Goal: Communication & Community: Answer question/provide support

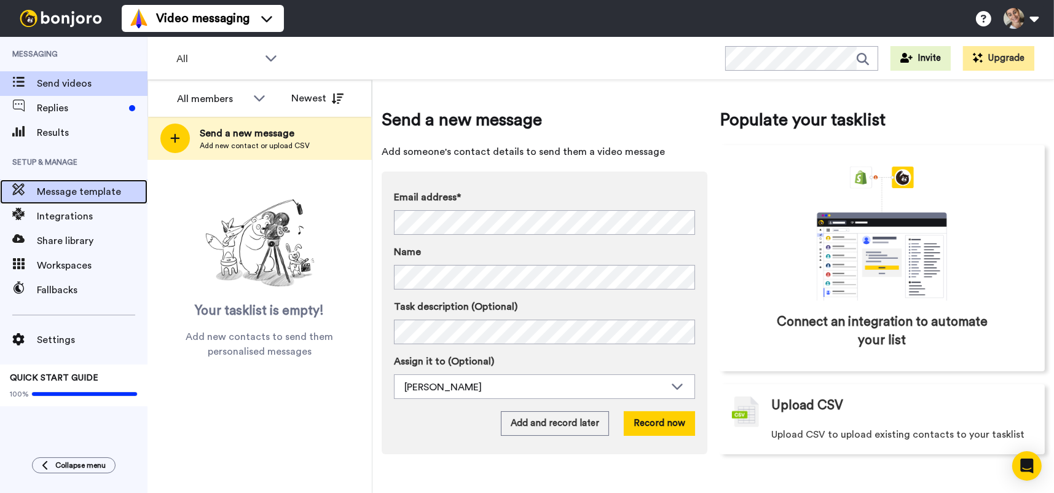
drag, startPoint x: 52, startPoint y: 224, endPoint x: 52, endPoint y: 188, distance: 36.9
click at [52, 188] on span "Message template" at bounding box center [92, 191] width 111 height 15
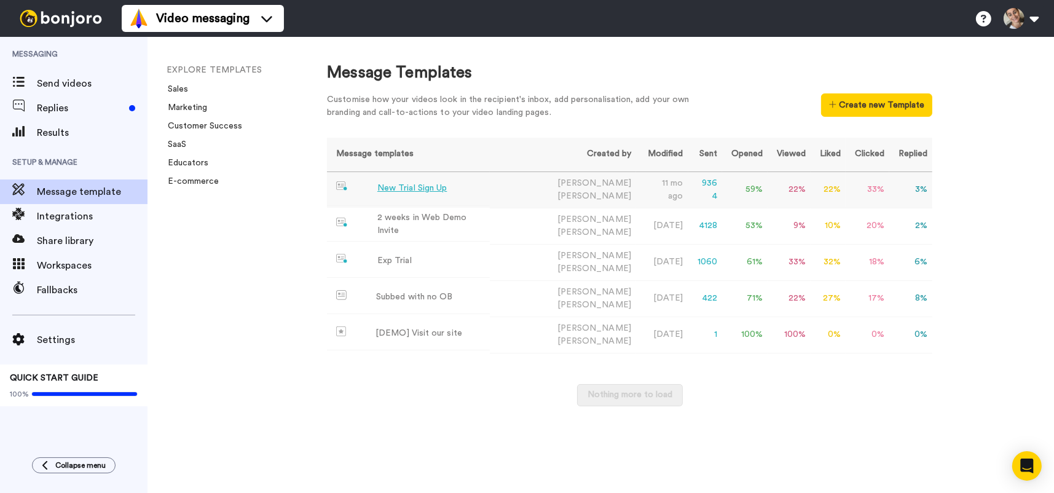
click at [432, 184] on div "New Trial Sign Up" at bounding box center [411, 188] width 69 height 13
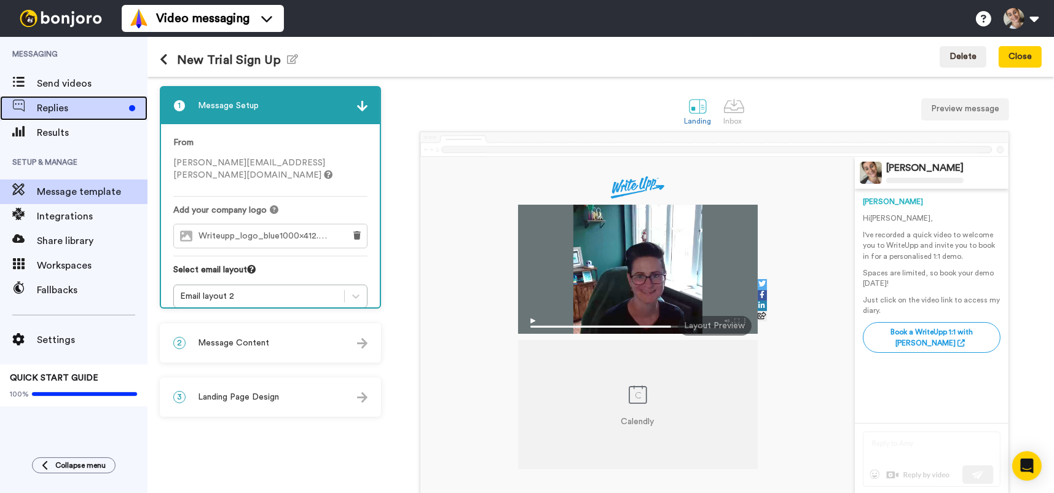
click at [71, 110] on span "Replies" at bounding box center [80, 108] width 87 height 15
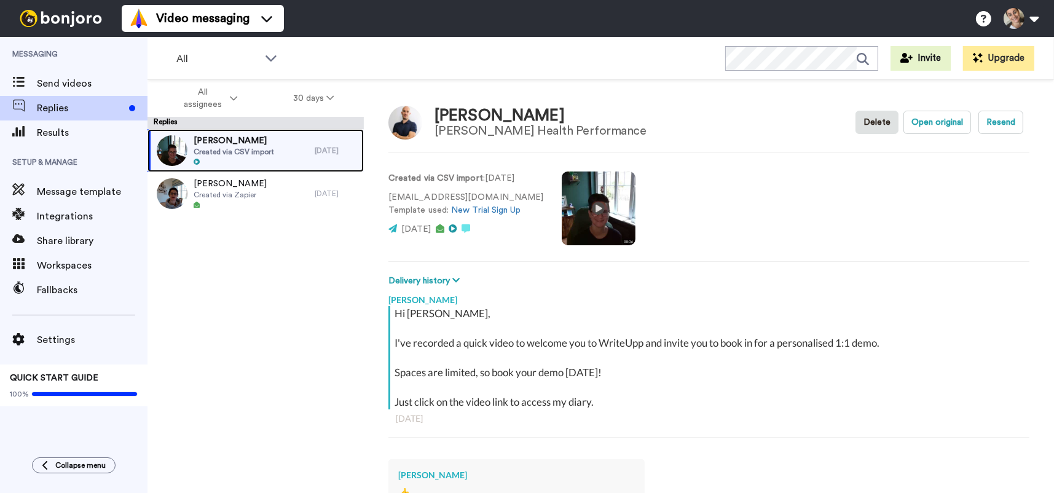
click at [246, 146] on span "Jorge Dios-Moran" at bounding box center [234, 141] width 81 height 12
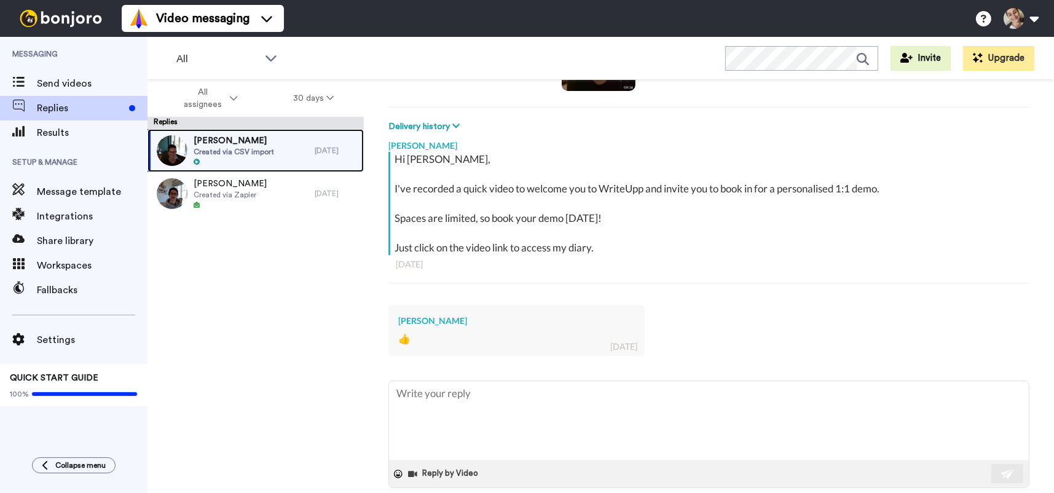
scroll to position [172, 0]
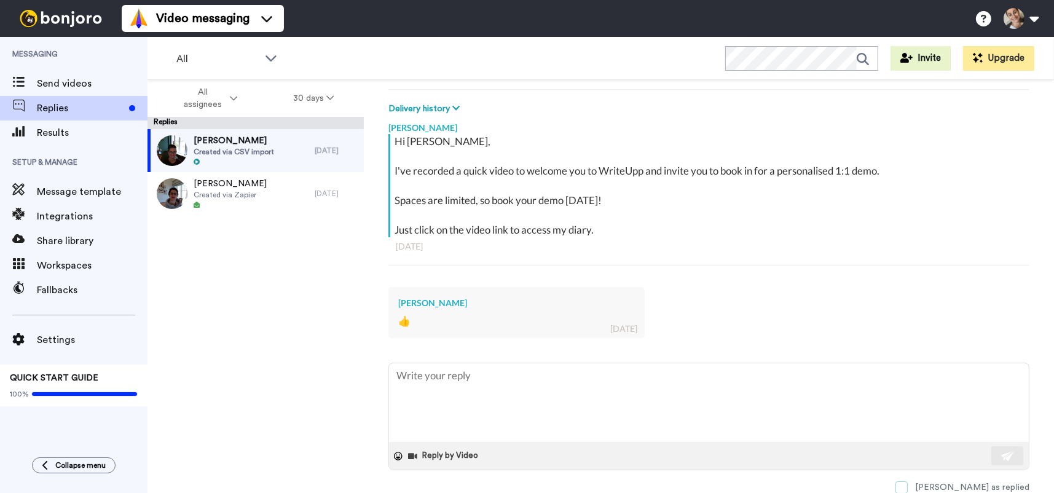
click at [908, 484] on span at bounding box center [902, 487] width 12 height 12
type textarea "x"
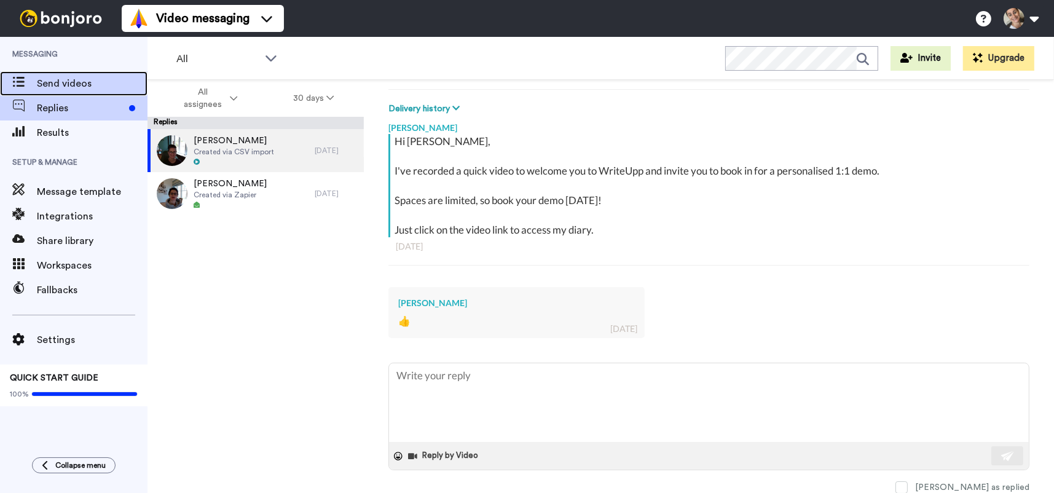
click at [81, 87] on span "Send videos" at bounding box center [92, 83] width 111 height 15
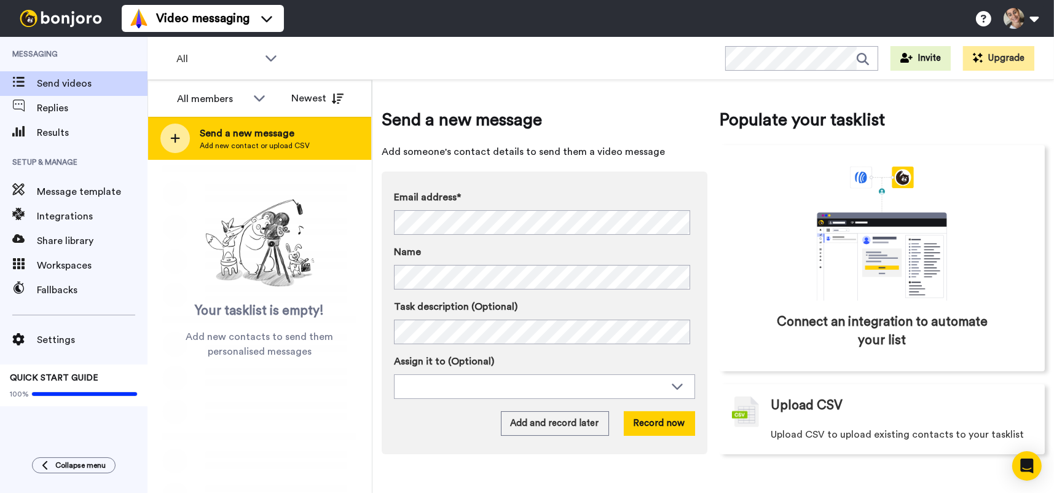
click at [180, 138] on div at bounding box center [175, 139] width 30 height 30
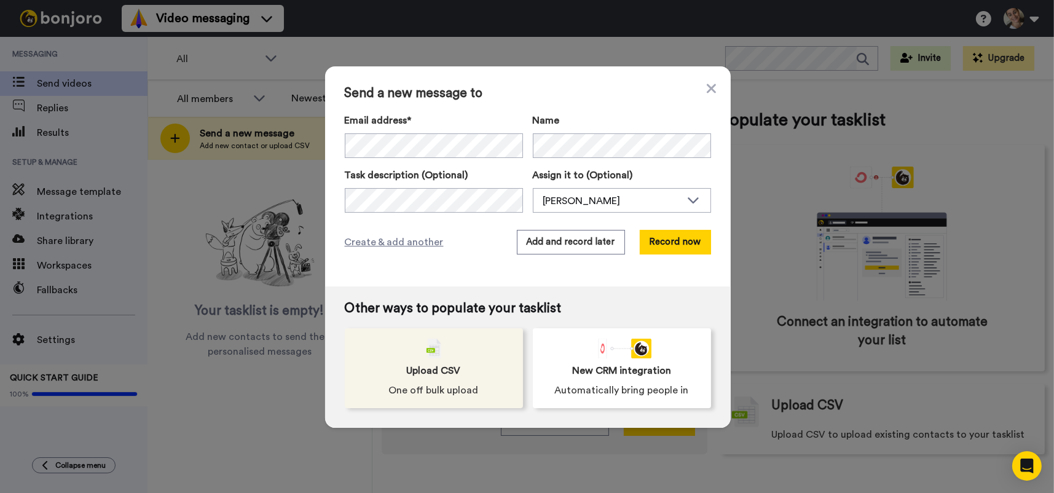
click at [461, 365] on div "Upload CSV One off bulk upload" at bounding box center [434, 368] width 178 height 80
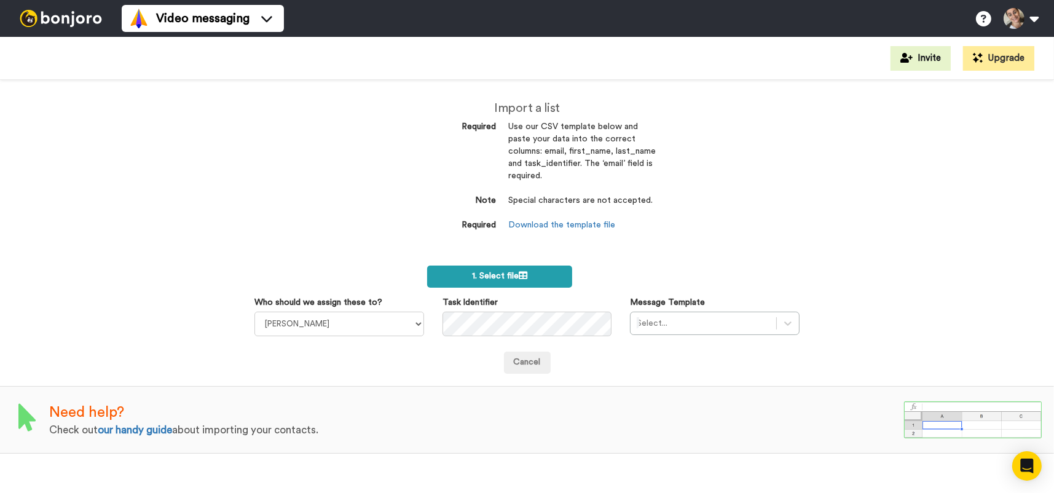
click at [541, 272] on label "1. Select file" at bounding box center [499, 277] width 145 height 22
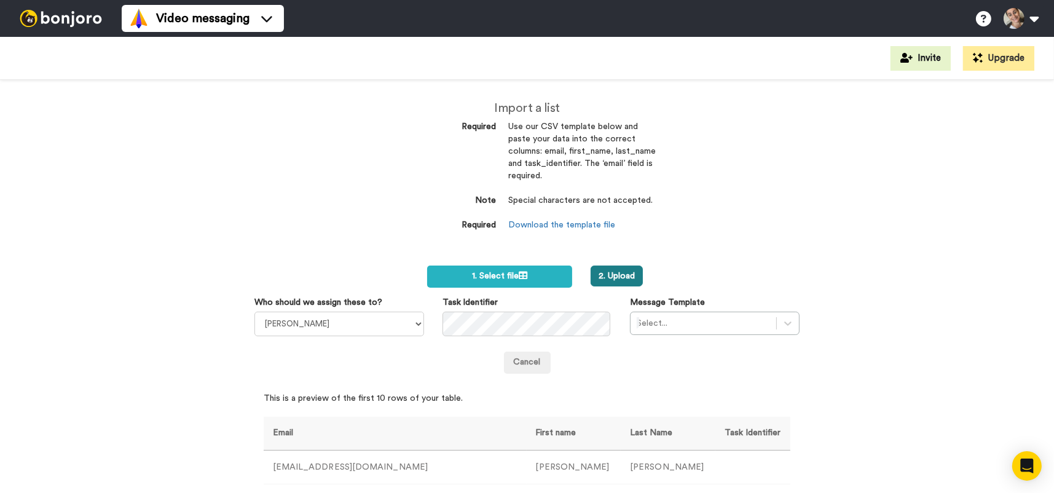
click at [603, 271] on button "2. Upload" at bounding box center [617, 276] width 52 height 21
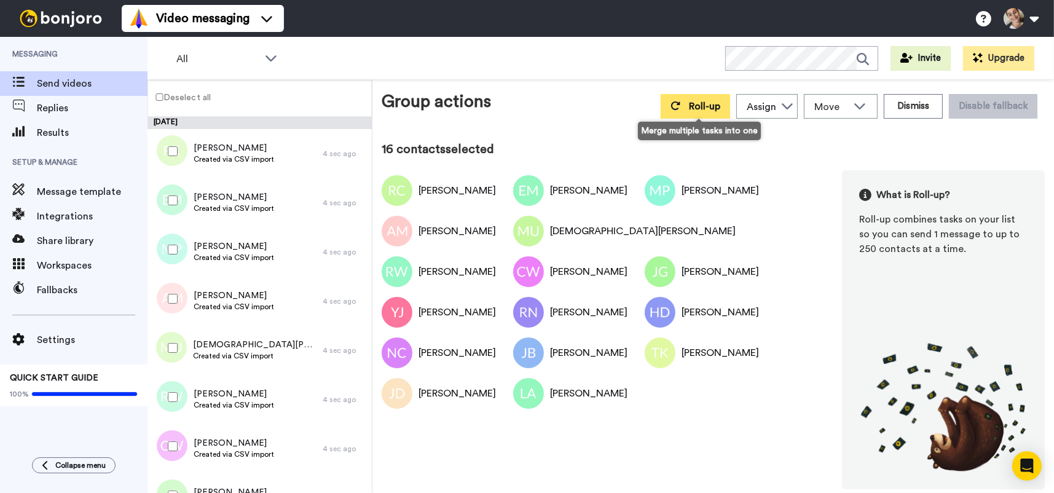
click at [710, 113] on button "Roll-up" at bounding box center [695, 106] width 69 height 25
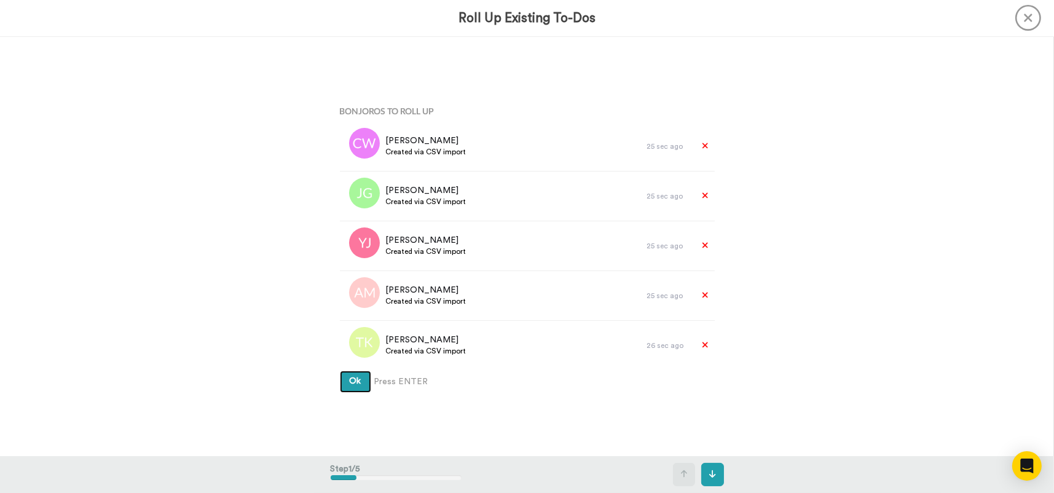
click at [358, 387] on button "Ok" at bounding box center [355, 382] width 31 height 22
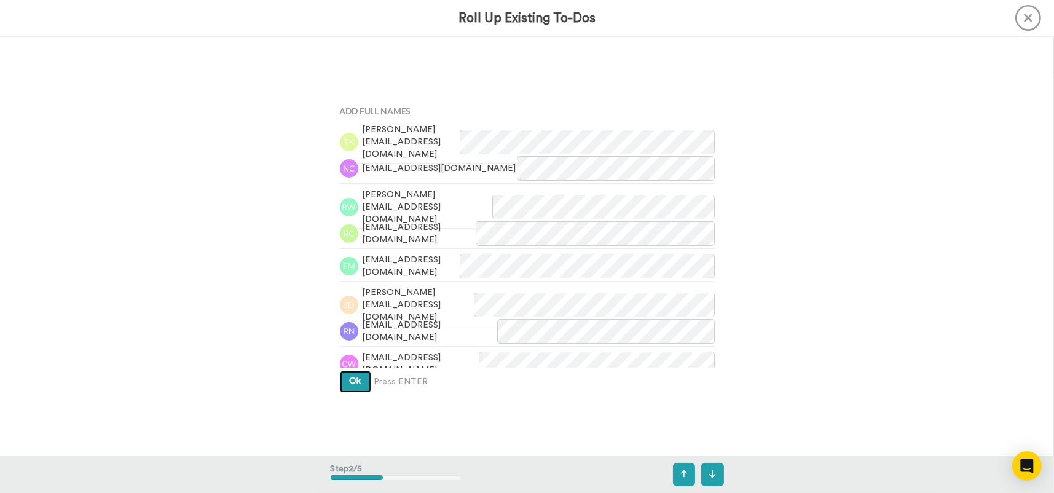
click at [354, 382] on span "Ok" at bounding box center [356, 381] width 12 height 9
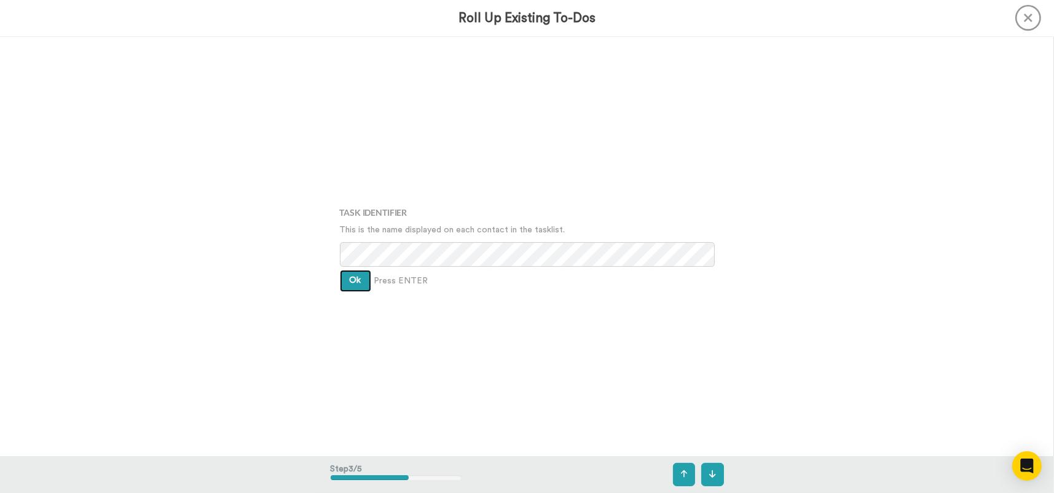
click at [357, 278] on span "Ok" at bounding box center [356, 280] width 12 height 9
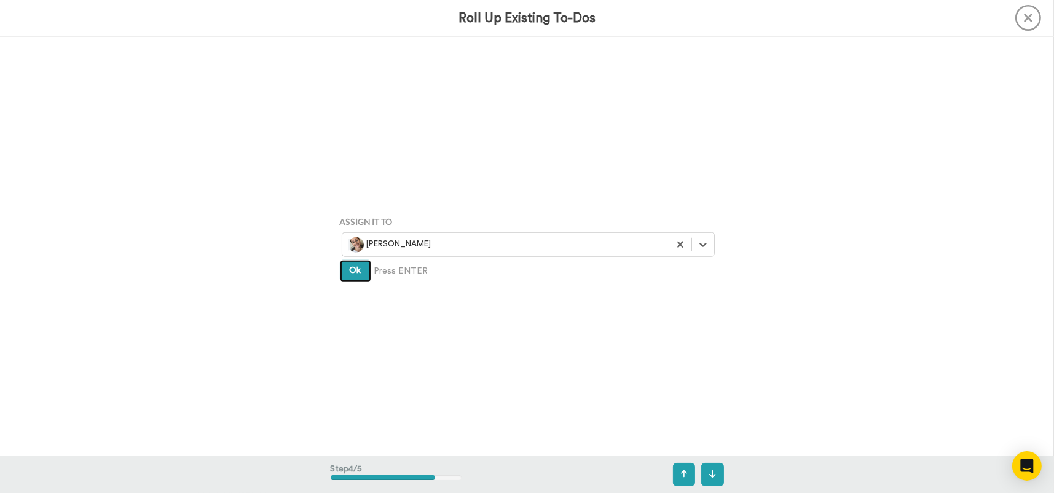
click at [350, 269] on span "Ok" at bounding box center [356, 270] width 12 height 9
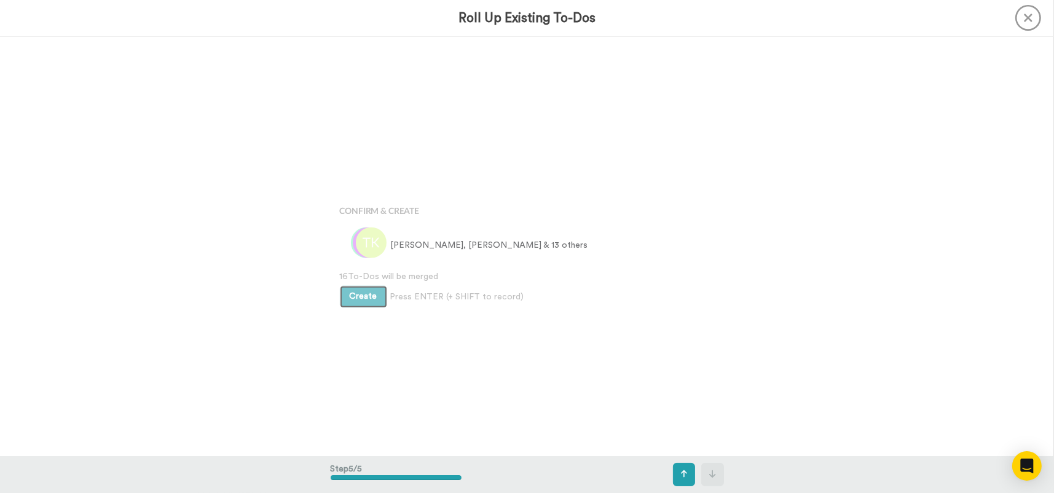
scroll to position [1678, 0]
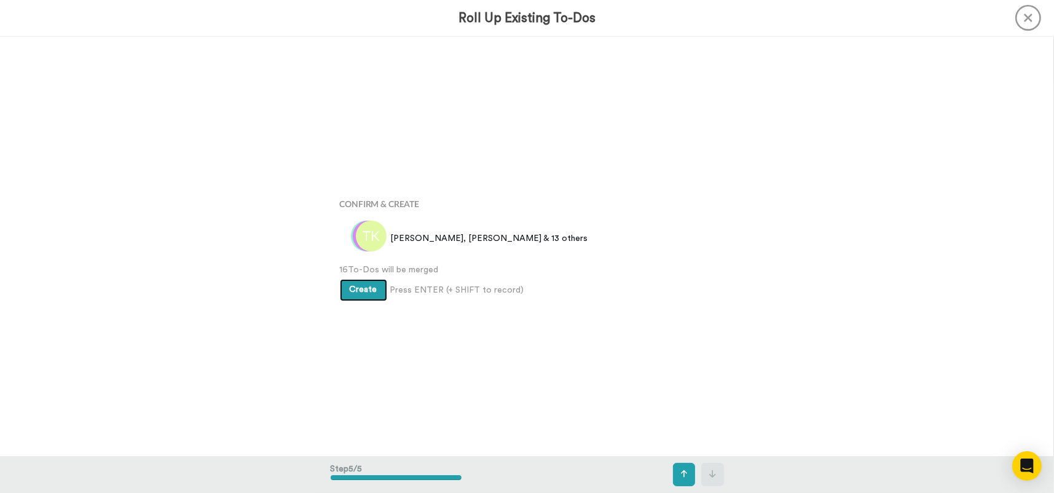
click at [362, 288] on span "Create" at bounding box center [364, 289] width 28 height 9
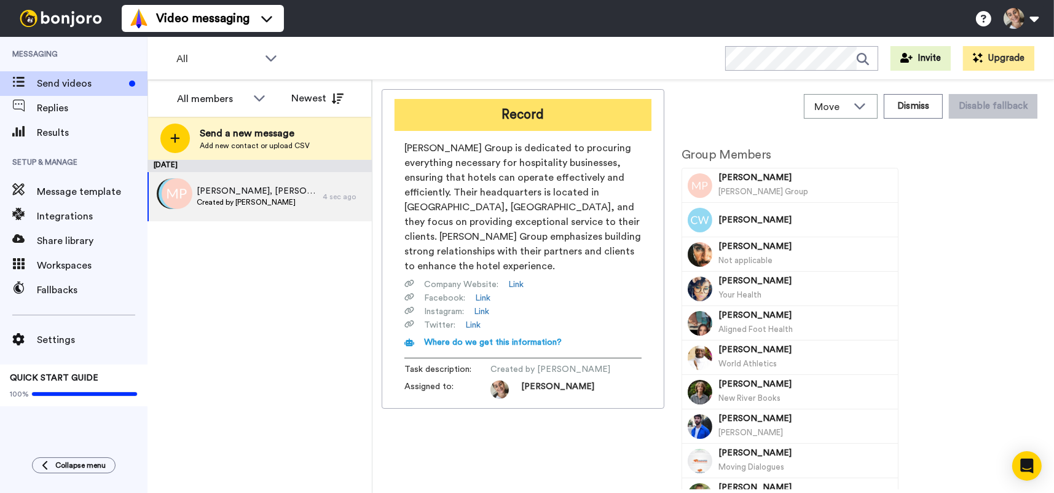
click at [510, 108] on button "Record" at bounding box center [523, 115] width 257 height 32
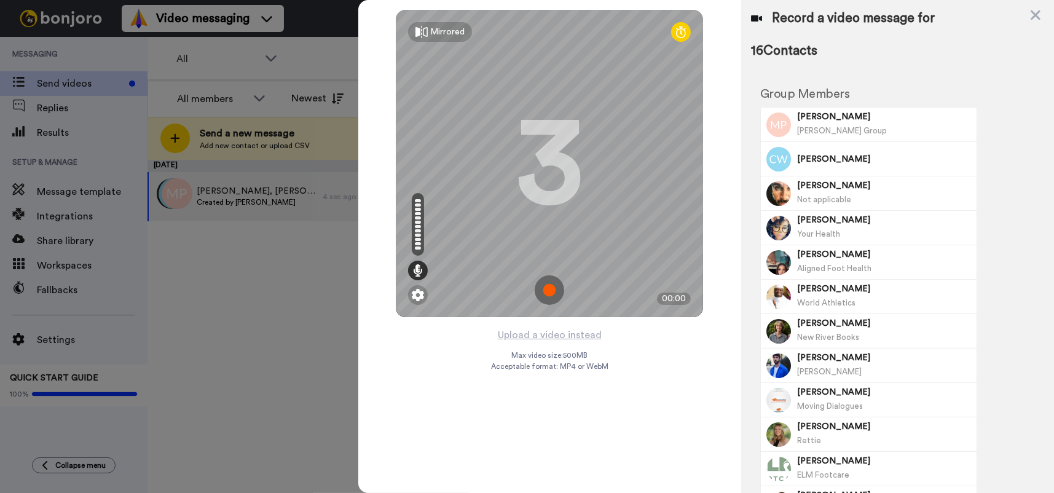
click at [548, 285] on img at bounding box center [550, 290] width 30 height 30
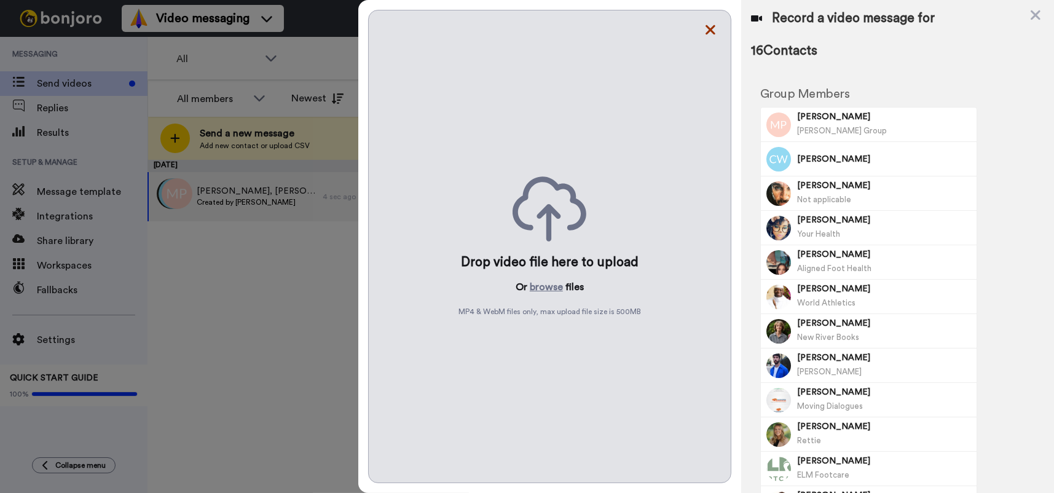
click at [711, 25] on icon at bounding box center [711, 29] width 12 height 15
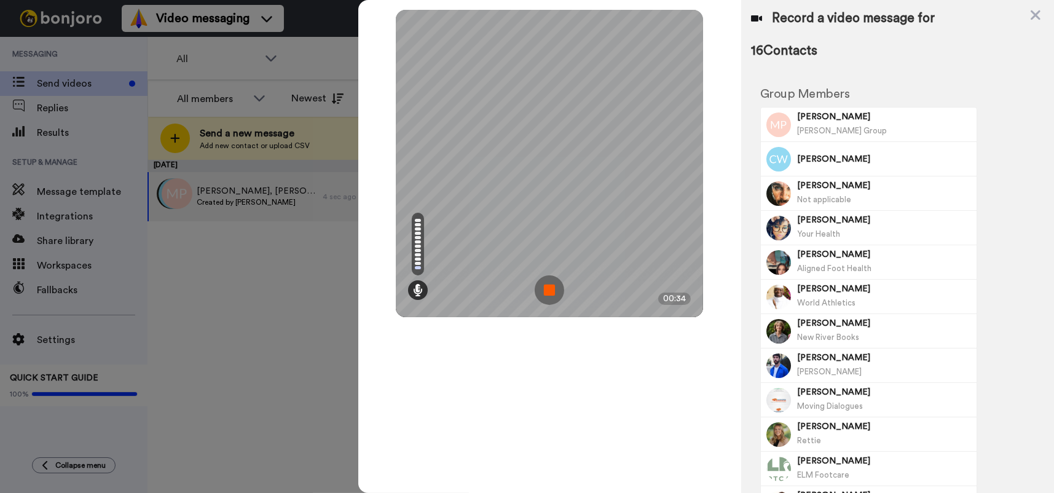
click at [547, 289] on img at bounding box center [550, 290] width 30 height 30
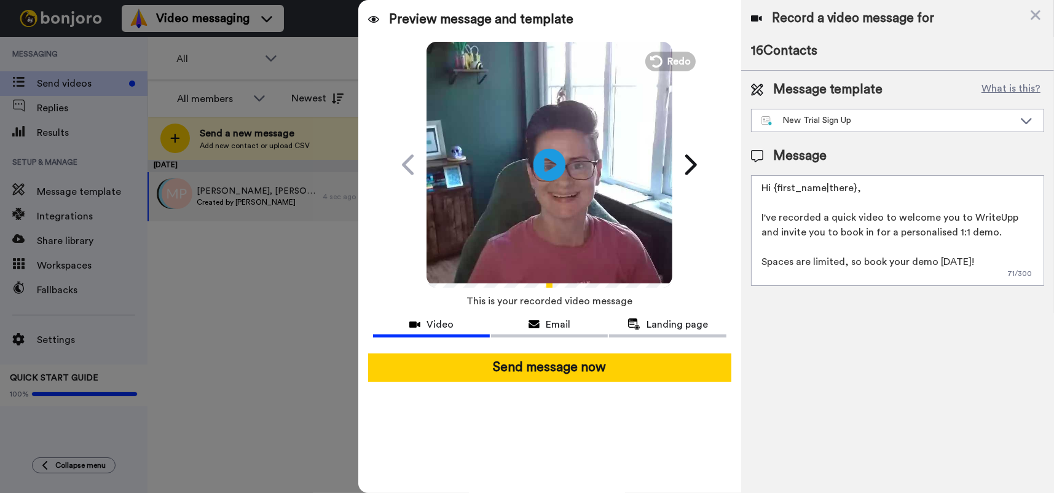
click at [545, 159] on icon "Play/Pause" at bounding box center [550, 164] width 33 height 58
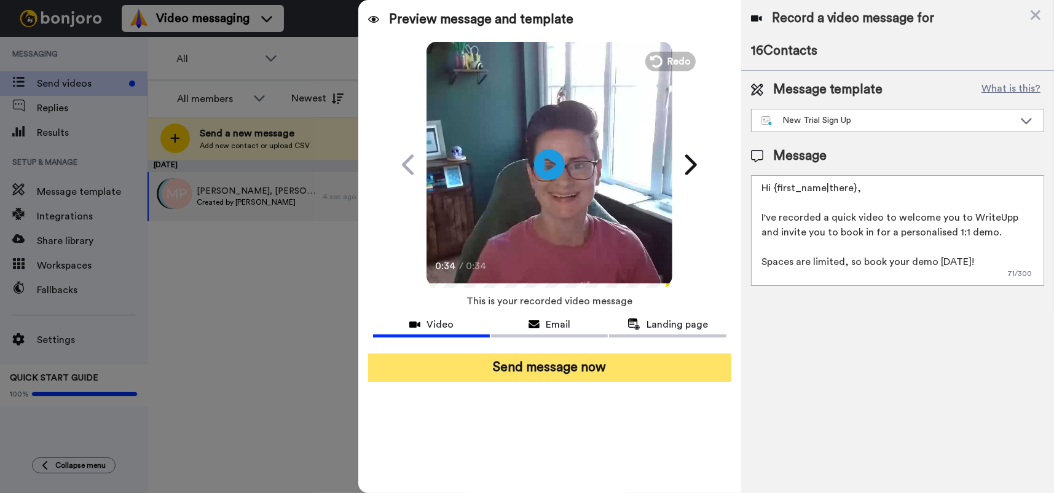
click at [574, 369] on button "Send message now" at bounding box center [549, 368] width 363 height 28
